Goal: Task Accomplishment & Management: Manage account settings

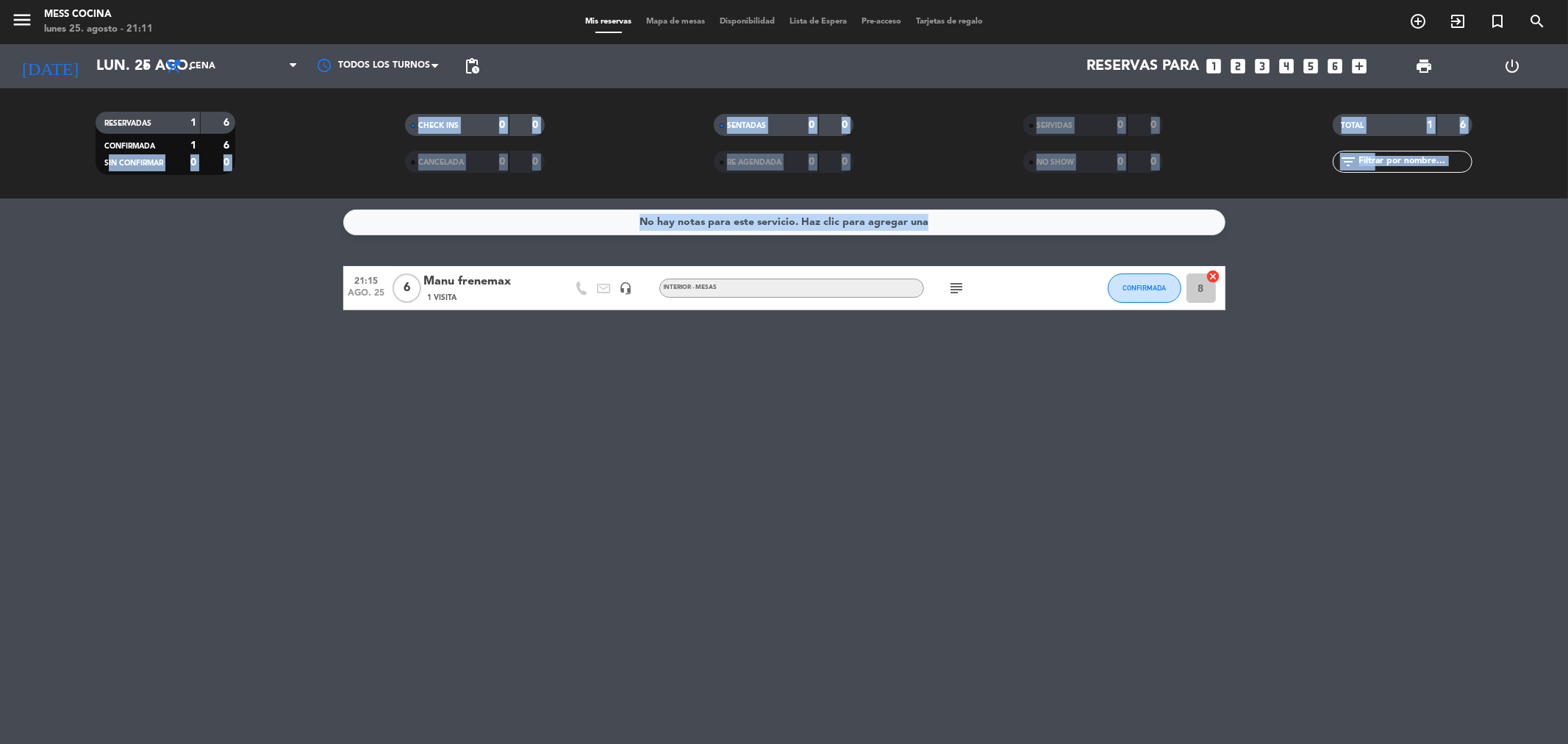
click at [1567, 332] on div "No hay notas para este servicio. Haz clic para agregar una 21:15 [DATE] 6 Manu …" at bounding box center [784, 471] width 1568 height 545
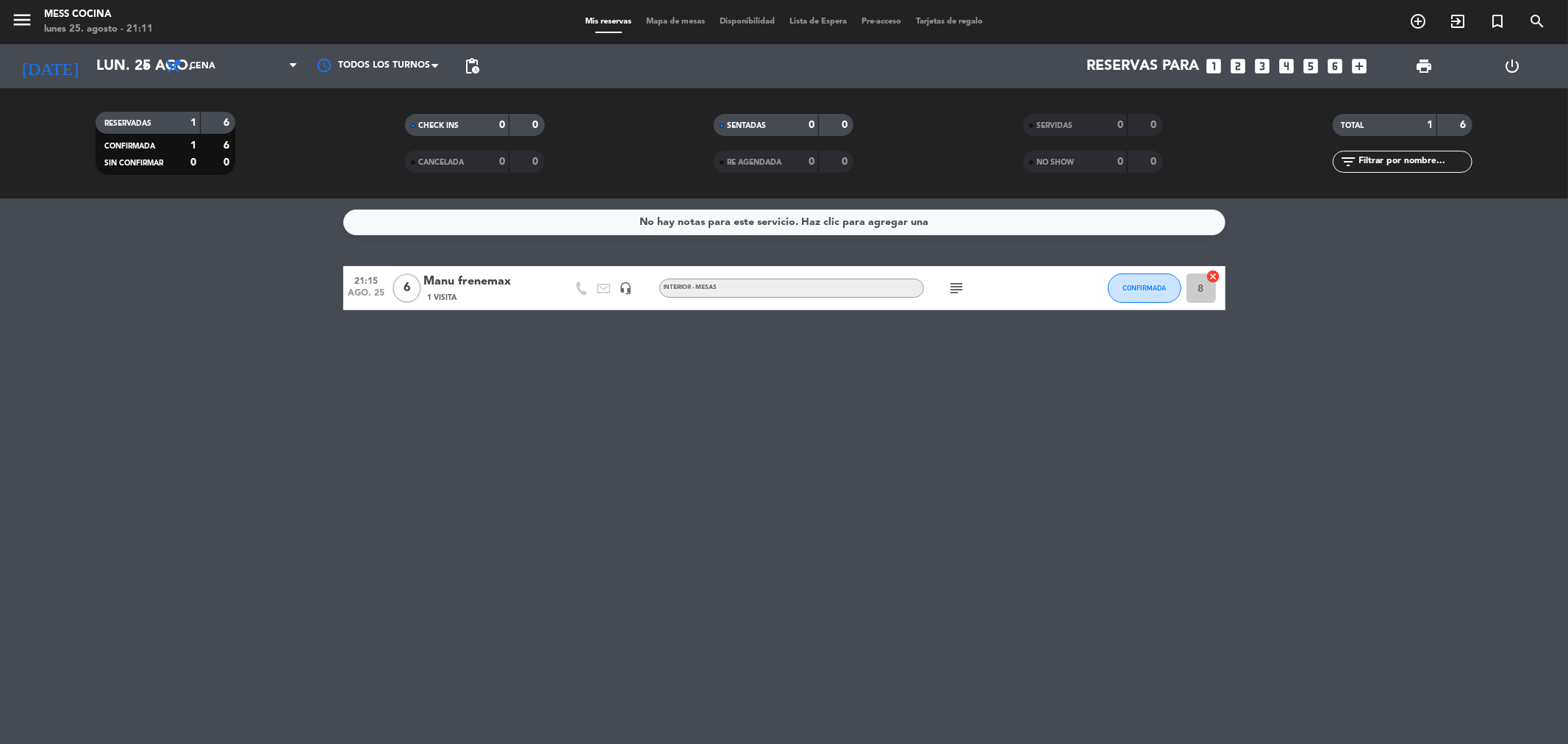
drag, startPoint x: 913, startPoint y: 471, endPoint x: 1437, endPoint y: 567, distance: 532.7
click at [1437, 567] on div "No hay notas para este servicio. Haz clic para agregar una 21:15 [DATE] 6 Manu …" at bounding box center [784, 471] width 1568 height 545
drag, startPoint x: 1407, startPoint y: 568, endPoint x: 298, endPoint y: 395, distance: 1122.4
click at [298, 395] on div "No hay notas para este servicio. Haz clic para agregar una 21:15 [DATE] 6 Manu …" at bounding box center [784, 471] width 1568 height 545
drag, startPoint x: 246, startPoint y: 326, endPoint x: 354, endPoint y: 272, distance: 120.7
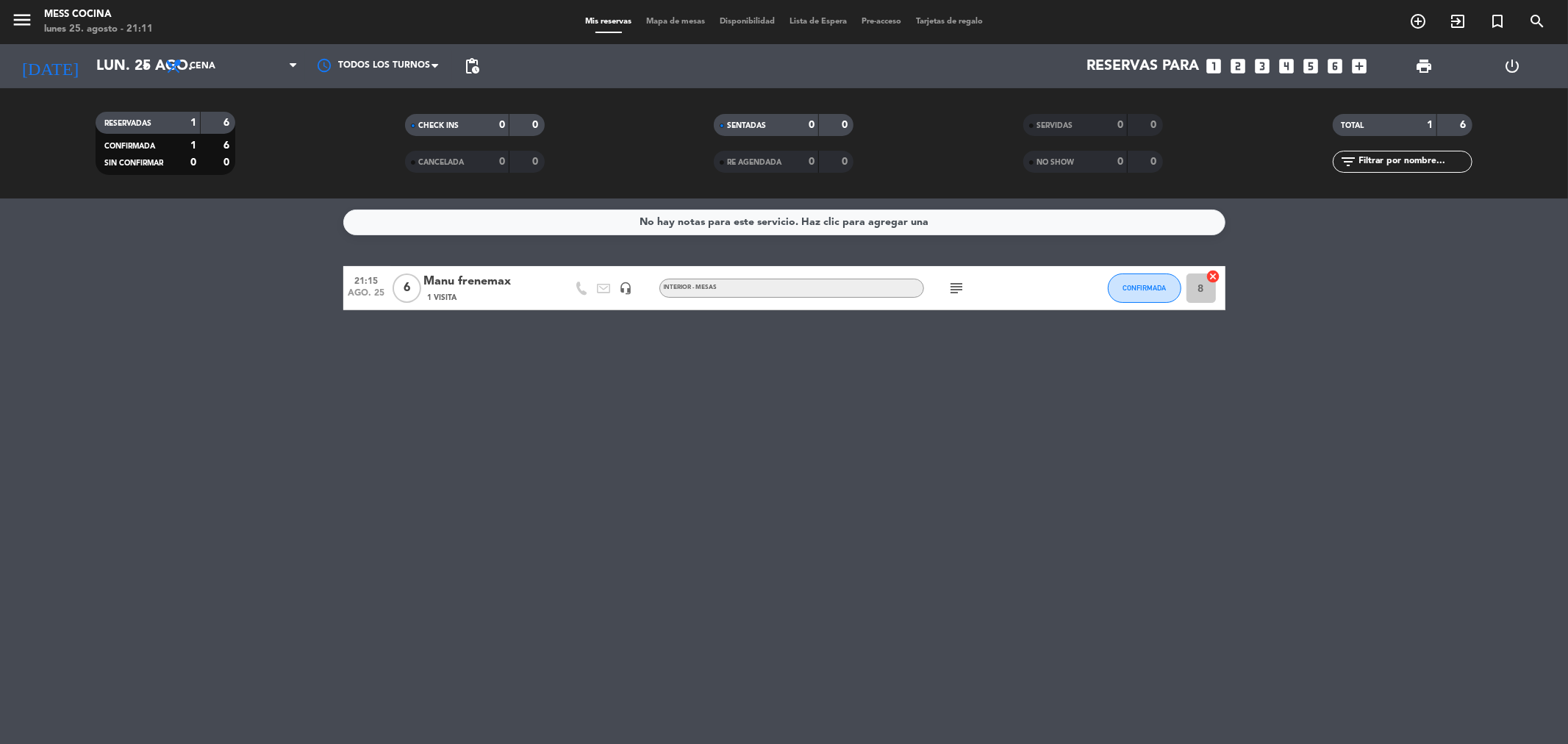
click at [260, 294] on div "No hay notas para este servicio. Haz clic para agregar una 21:15 [DATE] 6 Manu …" at bounding box center [784, 471] width 1568 height 545
drag, startPoint x: 354, startPoint y: 272, endPoint x: 812, endPoint y: 375, distance: 469.4
click at [812, 375] on div "No hay notas para este servicio. Haz clic para agregar una 21:15 [DATE] 6 Manu …" at bounding box center [784, 471] width 1568 height 545
click at [819, 378] on div "No hay notas para este servicio. Haz clic para agregar una 21:15 [DATE] 6 Manu …" at bounding box center [784, 471] width 1568 height 545
drag, startPoint x: 819, startPoint y: 378, endPoint x: 244, endPoint y: 237, distance: 592.0
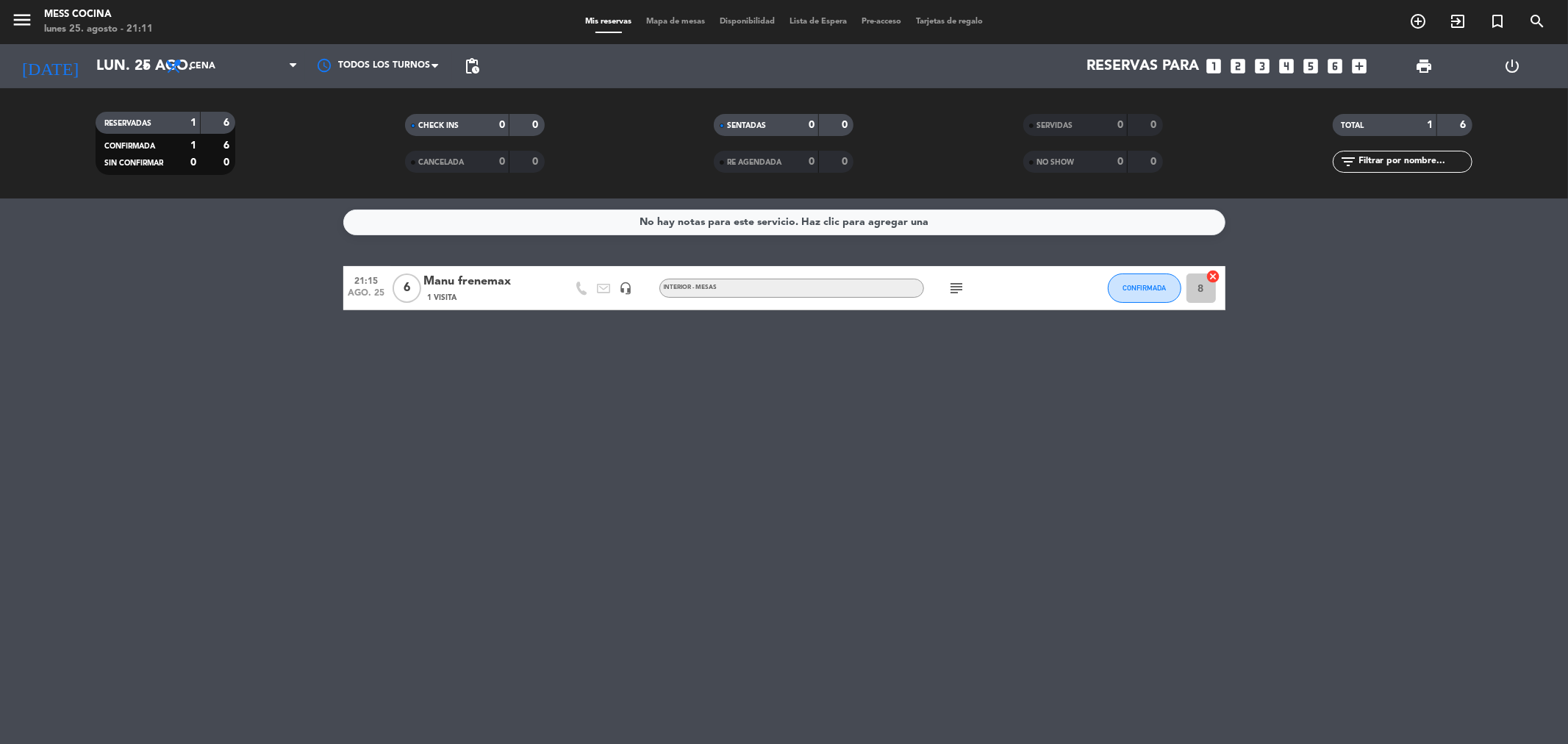
click at [244, 237] on div "No hay notas para este servicio. Haz clic para agregar una 21:15 [DATE] 6 Manu …" at bounding box center [784, 471] width 1568 height 545
drag, startPoint x: 647, startPoint y: 395, endPoint x: 813, endPoint y: 452, distance: 175.5
click at [813, 452] on div "No hay notas para este servicio. Haz clic para agregar una 21:15 [DATE] 6 Manu …" at bounding box center [784, 471] width 1568 height 545
click at [814, 452] on div "No hay notas para este servicio. Haz clic para agregar una 21:15 [DATE] 6 Manu …" at bounding box center [784, 471] width 1568 height 545
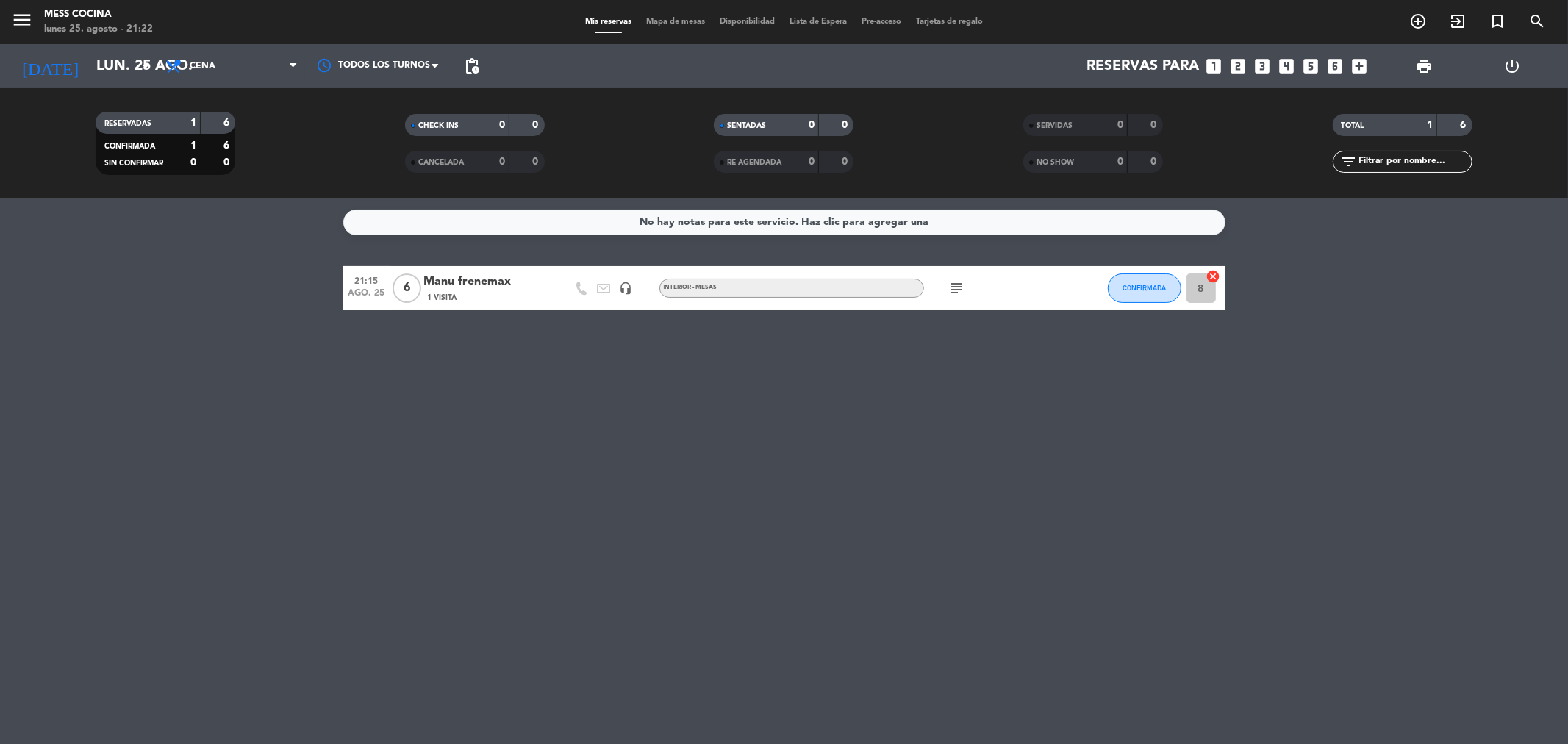
drag, startPoint x: 899, startPoint y: 631, endPoint x: 1437, endPoint y: 676, distance: 539.9
